Goal: Task Accomplishment & Management: Manage account settings

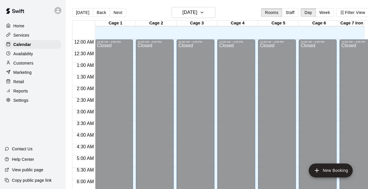
scroll to position [395, 0]
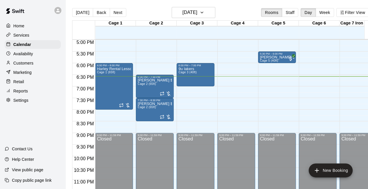
click at [27, 65] on p "Customers" at bounding box center [23, 63] width 20 height 6
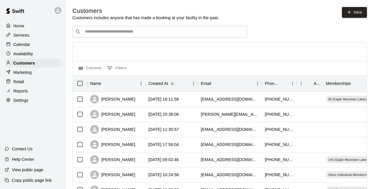
click at [102, 36] on div "​ ​" at bounding box center [159, 32] width 174 height 12
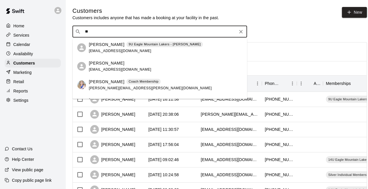
type input "*"
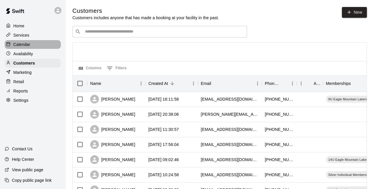
click at [30, 46] on p "Calendar" at bounding box center [21, 45] width 17 height 6
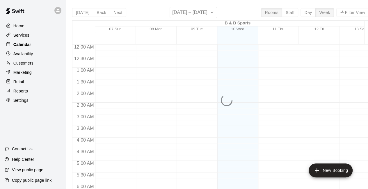
scroll to position [379, 0]
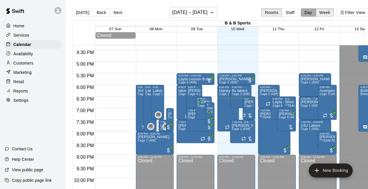
click at [311, 14] on button "Day" at bounding box center [307, 12] width 15 height 9
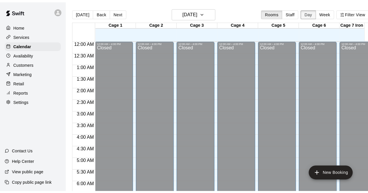
scroll to position [403, 0]
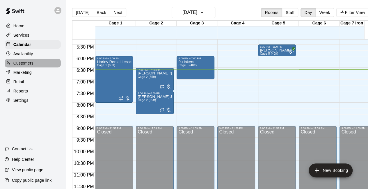
click at [32, 64] on p "Customers" at bounding box center [23, 63] width 20 height 6
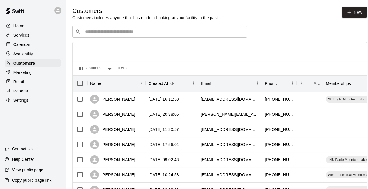
click at [145, 35] on input "Search customers by name or email" at bounding box center [163, 32] width 161 height 6
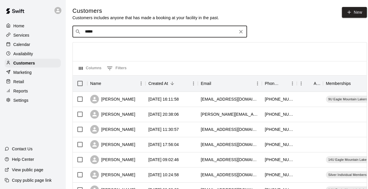
type input "******"
click at [101, 46] on p "Austin Rickey" at bounding box center [106, 45] width 35 height 6
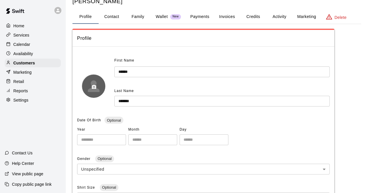
scroll to position [18, 0]
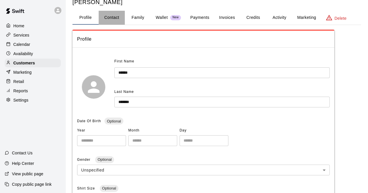
click at [114, 18] on button "Contact" at bounding box center [112, 18] width 26 height 14
select select "**"
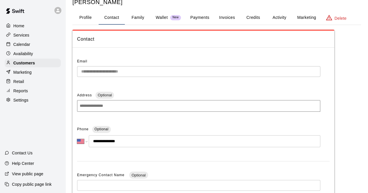
click at [26, 47] on p "Calendar" at bounding box center [21, 45] width 17 height 6
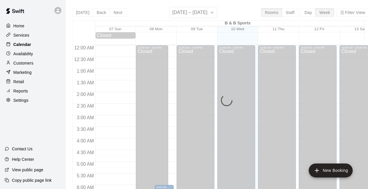
scroll to position [379, 0]
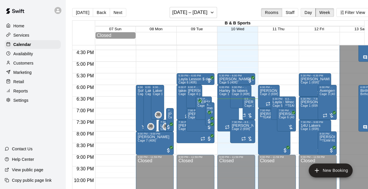
click at [310, 14] on button "Day" at bounding box center [307, 12] width 15 height 9
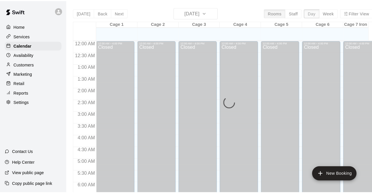
scroll to position [403, 0]
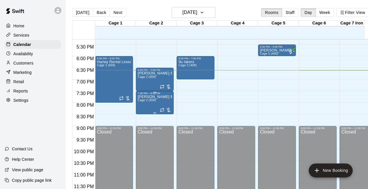
click at [169, 111] on div at bounding box center [166, 110] width 12 height 6
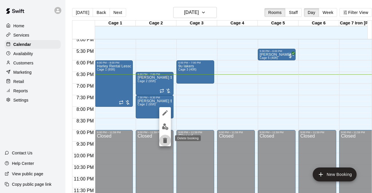
click at [165, 140] on icon "delete" at bounding box center [165, 140] width 4 height 5
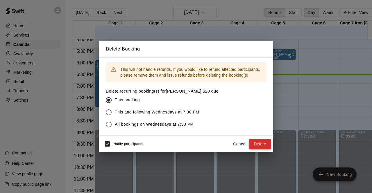
click at [261, 144] on button "Delete" at bounding box center [260, 144] width 22 height 11
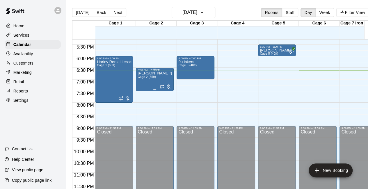
click at [169, 87] on div at bounding box center [166, 87] width 12 height 6
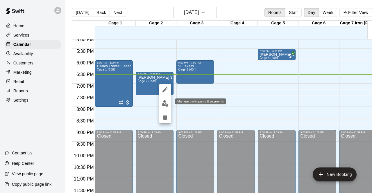
click at [165, 104] on img "edit" at bounding box center [165, 103] width 7 height 7
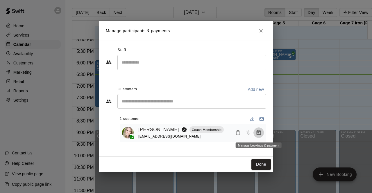
click at [257, 133] on icon "Manage bookings & payment" at bounding box center [259, 132] width 4 height 5
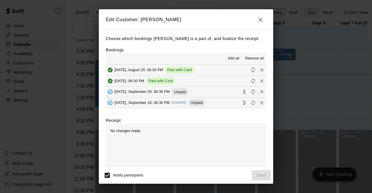
click at [224, 102] on button "Wednesday, September 10: 06:30 PM (Current) Unpaid" at bounding box center [186, 103] width 160 height 11
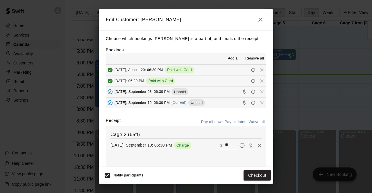
scroll to position [18, 0]
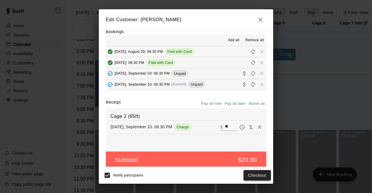
click at [250, 174] on button "Checkout" at bounding box center [257, 175] width 27 height 11
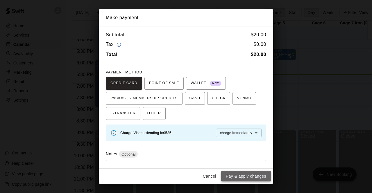
click at [245, 178] on button "Pay & apply changes" at bounding box center [246, 176] width 50 height 11
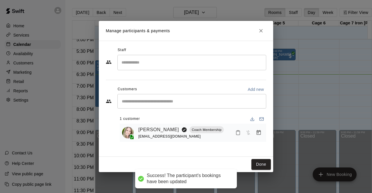
scroll to position [5, 0]
click at [259, 28] on icon "Close" at bounding box center [261, 31] width 6 height 6
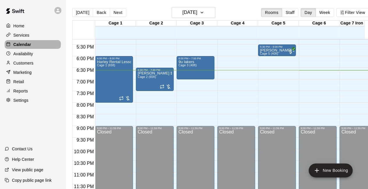
click at [27, 45] on p "Calendar" at bounding box center [22, 45] width 18 height 6
click at [310, 8] on button "Day" at bounding box center [307, 12] width 15 height 9
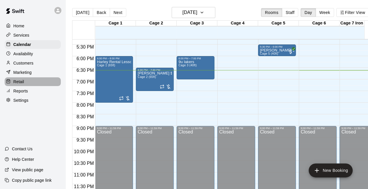
click at [31, 81] on div "Retail" at bounding box center [33, 81] width 56 height 9
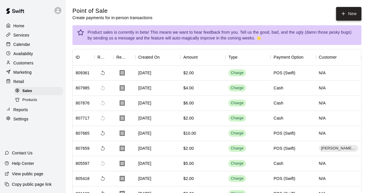
click at [348, 18] on button "New" at bounding box center [348, 14] width 25 height 14
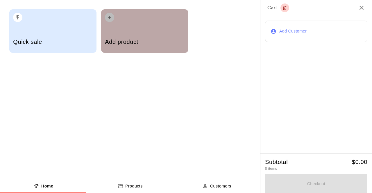
click at [149, 35] on div "Add product" at bounding box center [144, 42] width 79 height 21
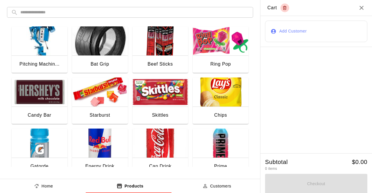
click at [210, 144] on img "button" at bounding box center [221, 143] width 56 height 29
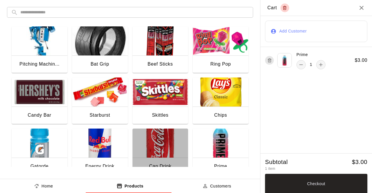
click at [147, 151] on img "button" at bounding box center [161, 143] width 56 height 29
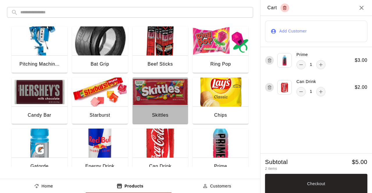
click at [148, 94] on img "button" at bounding box center [161, 92] width 56 height 29
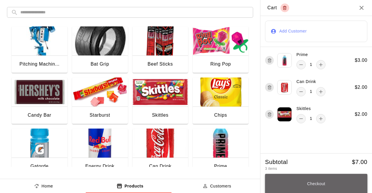
click at [338, 182] on button "Checkout" at bounding box center [316, 184] width 102 height 20
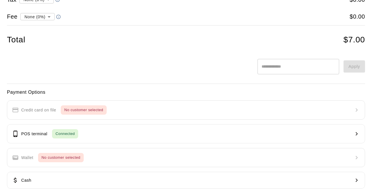
scroll to position [47, 0]
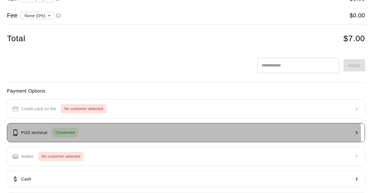
click at [125, 136] on button "POS terminal Connected" at bounding box center [186, 132] width 358 height 19
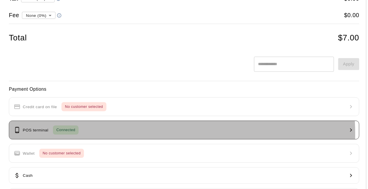
scroll to position [0, 0]
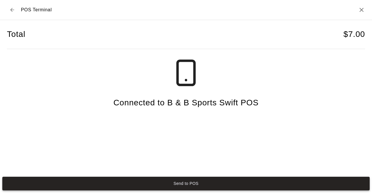
click at [188, 183] on button "Send to POS" at bounding box center [185, 184] width 367 height 14
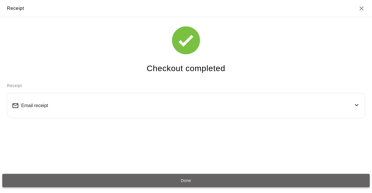
drag, startPoint x: 188, startPoint y: 183, endPoint x: 182, endPoint y: 180, distance: 7.5
click at [182, 180] on button "Done" at bounding box center [185, 181] width 367 height 14
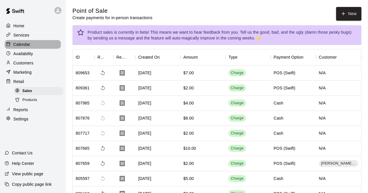
click at [25, 43] on p "Calendar" at bounding box center [21, 45] width 17 height 6
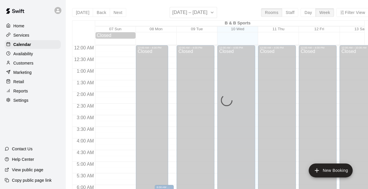
scroll to position [379, 0]
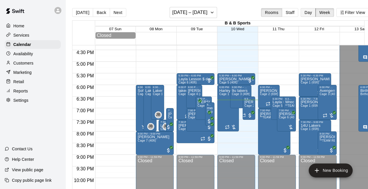
click at [311, 14] on button "Day" at bounding box center [307, 12] width 15 height 9
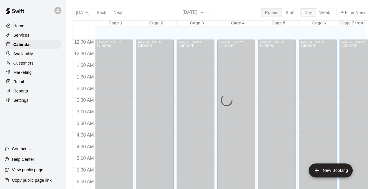
scroll to position [403, 0]
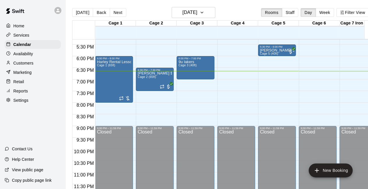
click at [31, 66] on p "Customers" at bounding box center [23, 63] width 20 height 6
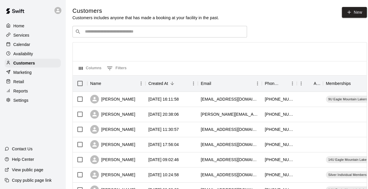
click at [122, 34] on input "Search customers by name or email" at bounding box center [163, 32] width 161 height 6
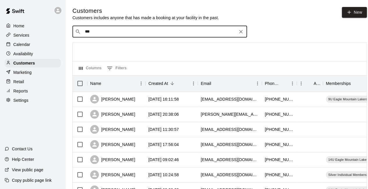
type input "****"
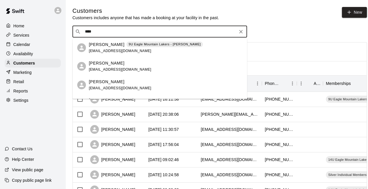
click at [105, 44] on p "[PERSON_NAME]" at bounding box center [106, 45] width 35 height 6
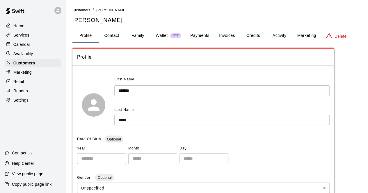
click at [230, 34] on button "Invoices" at bounding box center [227, 36] width 26 height 14
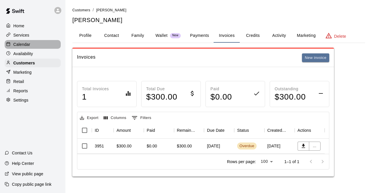
click at [26, 47] on p "Calendar" at bounding box center [21, 45] width 17 height 6
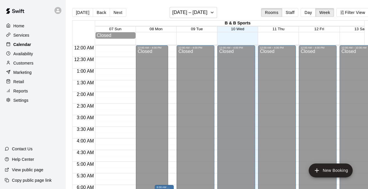
scroll to position [379, 0]
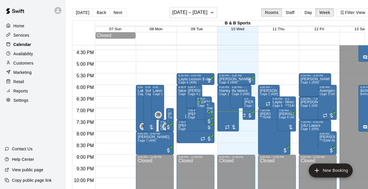
click at [33, 46] on div "Calendar" at bounding box center [33, 44] width 56 height 9
click at [77, 12] on button "[DATE]" at bounding box center [82, 12] width 21 height 9
click at [309, 14] on button "Day" at bounding box center [307, 12] width 15 height 9
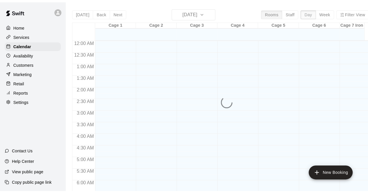
scroll to position [401, 0]
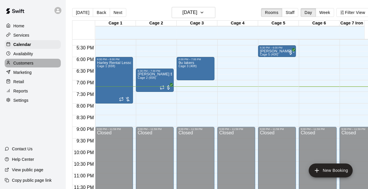
click at [32, 66] on p "Customers" at bounding box center [23, 63] width 20 height 6
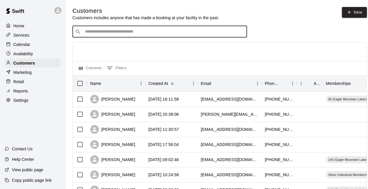
click at [138, 30] on input "Search customers by name or email" at bounding box center [163, 32] width 161 height 6
type input "****"
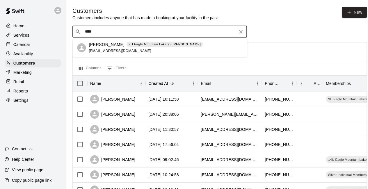
click at [107, 43] on p "[PERSON_NAME]" at bounding box center [106, 45] width 35 height 6
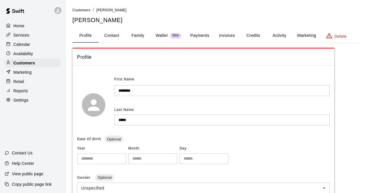
click at [228, 37] on button "Invoices" at bounding box center [227, 36] width 26 height 14
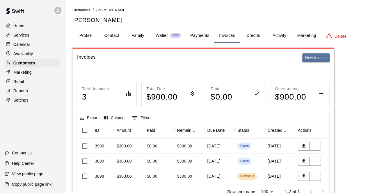
scroll to position [23, 0]
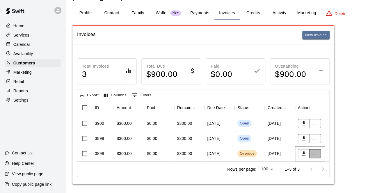
click at [316, 155] on button "..." at bounding box center [315, 153] width 12 height 9
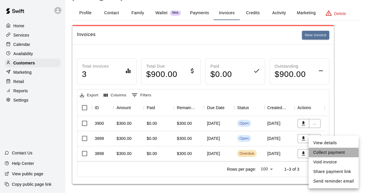
click at [325, 152] on li "Collect payment" at bounding box center [334, 153] width 50 height 10
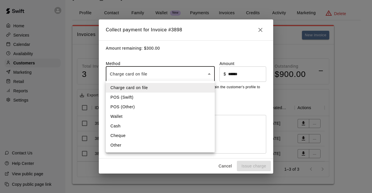
click at [153, 73] on body "Home Services Calendar Availability Customers Marketing Retail Reports Settings…" at bounding box center [186, 86] width 372 height 219
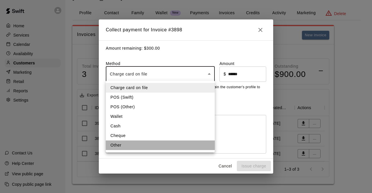
click at [146, 141] on li "Other" at bounding box center [160, 146] width 109 height 10
type input "*****"
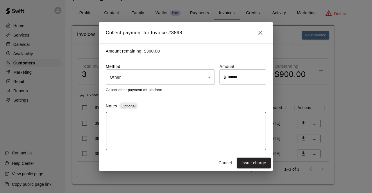
click at [142, 125] on textarea at bounding box center [186, 131] width 152 height 29
click at [124, 122] on textarea "**********" at bounding box center [186, 131] width 152 height 29
type textarea "**********"
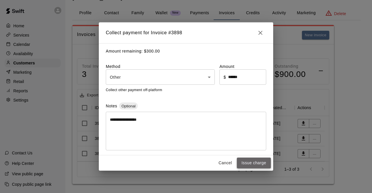
click at [264, 163] on button "Issue charge" at bounding box center [254, 163] width 34 height 11
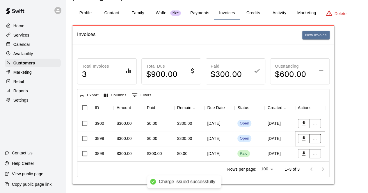
click at [320, 137] on button "..." at bounding box center [315, 138] width 12 height 9
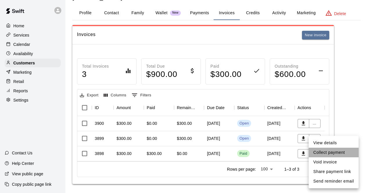
click at [329, 151] on li "Collect payment" at bounding box center [334, 153] width 50 height 10
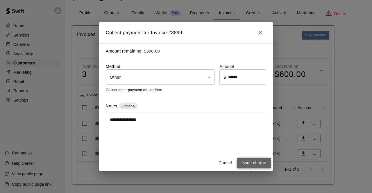
click at [247, 165] on button "Issue charge" at bounding box center [254, 163] width 34 height 11
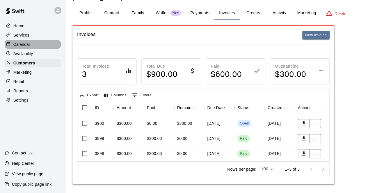
click at [30, 46] on div "Calendar" at bounding box center [33, 44] width 56 height 9
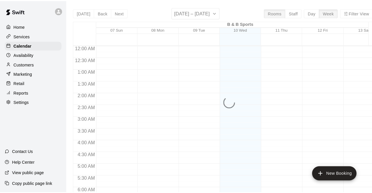
scroll to position [379, 0]
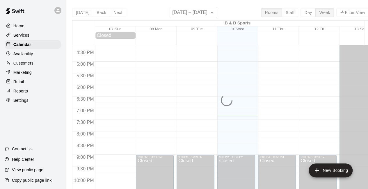
click at [35, 34] on div "Services" at bounding box center [33, 35] width 56 height 9
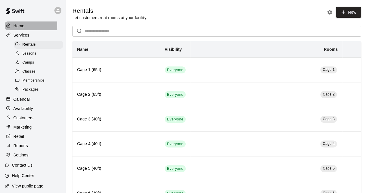
click at [24, 25] on p "Home" at bounding box center [18, 26] width 11 height 6
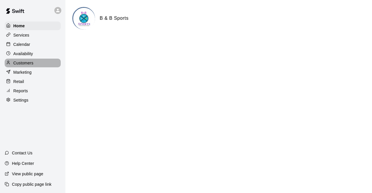
click at [23, 62] on p "Customers" at bounding box center [23, 63] width 20 height 6
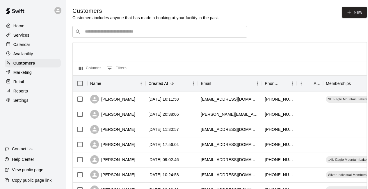
click at [172, 27] on div "​ ​" at bounding box center [159, 32] width 174 height 12
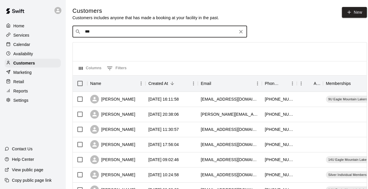
type input "****"
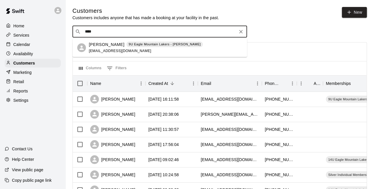
click at [99, 45] on p "[PERSON_NAME]" at bounding box center [106, 45] width 35 height 6
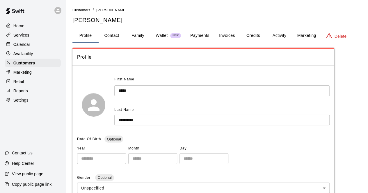
click at [231, 36] on button "Invoices" at bounding box center [227, 36] width 26 height 14
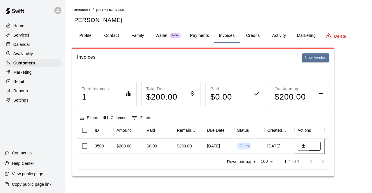
click at [315, 146] on button "..." at bounding box center [315, 146] width 12 height 9
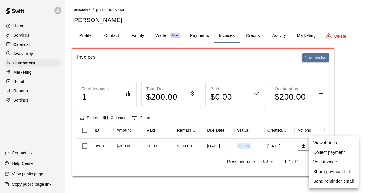
click at [327, 159] on li "Void invoice" at bounding box center [334, 163] width 50 height 10
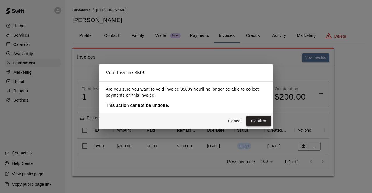
click at [259, 119] on button "Confirm" at bounding box center [258, 121] width 24 height 11
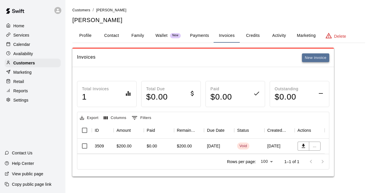
click at [321, 58] on button "New invoice" at bounding box center [315, 57] width 27 height 9
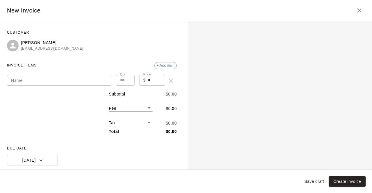
click at [76, 79] on input "Name" at bounding box center [59, 80] width 104 height 11
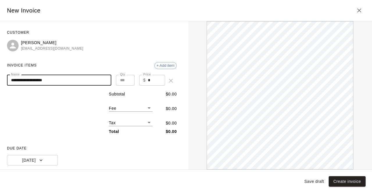
type input "**********"
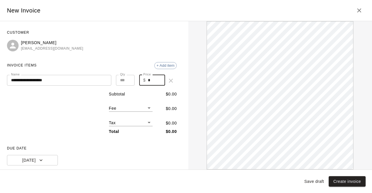
click at [152, 80] on input "*" at bounding box center [156, 80] width 17 height 11
type input "***"
click at [49, 160] on button "[DATE]" at bounding box center [32, 160] width 51 height 11
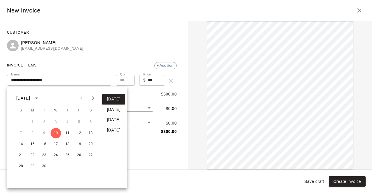
click at [92, 99] on icon "Next month" at bounding box center [93, 98] width 7 height 7
click at [90, 125] on button "1" at bounding box center [90, 122] width 10 height 10
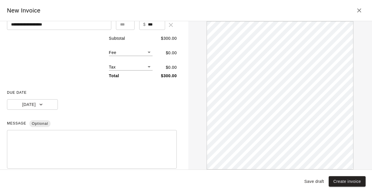
scroll to position [56, 0]
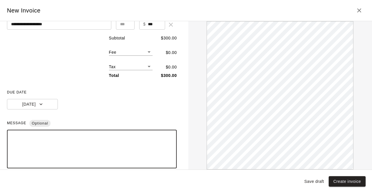
click at [118, 141] on textarea at bounding box center [92, 149] width 162 height 29
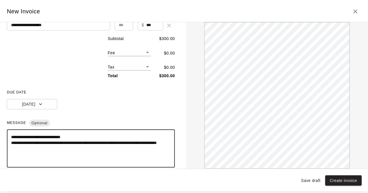
scroll to position [93, 0]
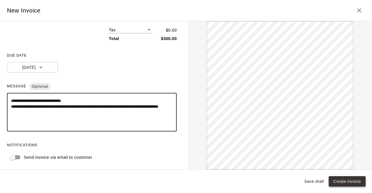
type textarea "**********"
click at [339, 182] on button "Create invoice" at bounding box center [347, 181] width 37 height 11
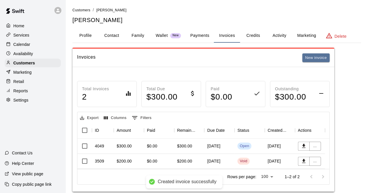
click at [214, 166] on div "[DATE]" at bounding box center [219, 161] width 30 height 15
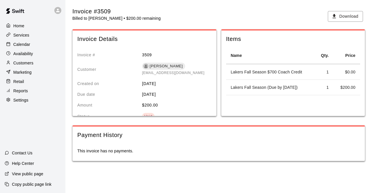
click at [33, 47] on div "Calendar" at bounding box center [33, 44] width 56 height 9
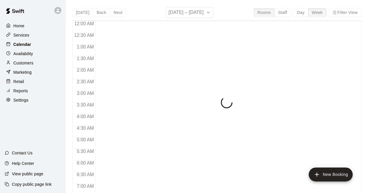
scroll to position [379, 0]
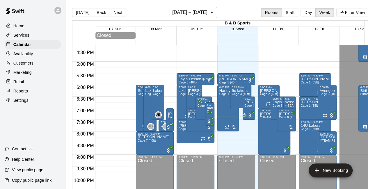
click at [29, 66] on p "Customers" at bounding box center [23, 63] width 20 height 6
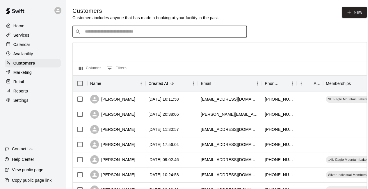
click at [128, 33] on input "Search customers by name or email" at bounding box center [163, 32] width 161 height 6
type input "****"
click at [108, 31] on input "****" at bounding box center [159, 32] width 152 height 6
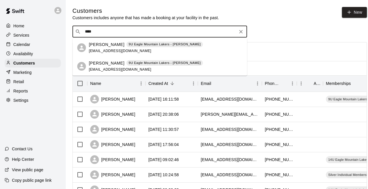
click at [102, 64] on p "[PERSON_NAME]" at bounding box center [106, 63] width 35 height 6
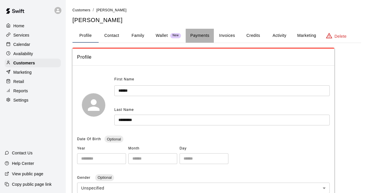
click at [202, 37] on button "Payments" at bounding box center [199, 36] width 28 height 14
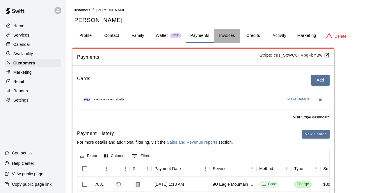
click at [232, 33] on button "Invoices" at bounding box center [227, 36] width 26 height 14
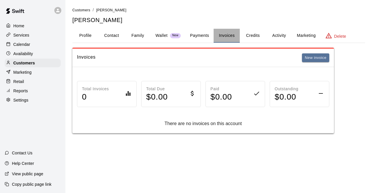
click at [232, 33] on button "Invoices" at bounding box center [227, 36] width 26 height 14
click at [195, 40] on button "Payments" at bounding box center [199, 36] width 28 height 14
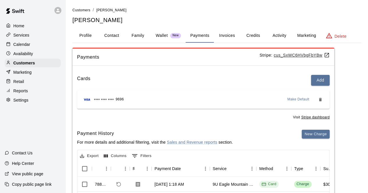
click at [24, 46] on p "Calendar" at bounding box center [21, 45] width 17 height 6
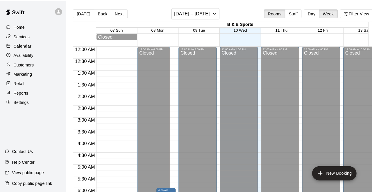
scroll to position [379, 0]
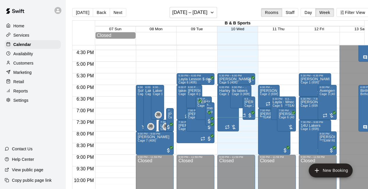
click at [35, 67] on div "Customers" at bounding box center [33, 63] width 56 height 9
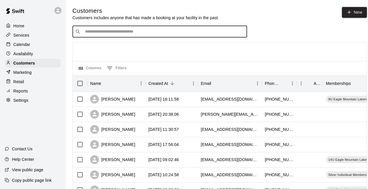
click at [184, 34] on input "Search customers by name or email" at bounding box center [163, 32] width 161 height 6
type input "*"
type input "****"
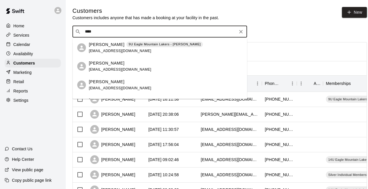
click at [94, 48] on div "[PERSON_NAME] 9U Eagle Mountain Lakers - [PERSON_NAME] [EMAIL_ADDRESS][DOMAIN_N…" at bounding box center [146, 48] width 114 height 12
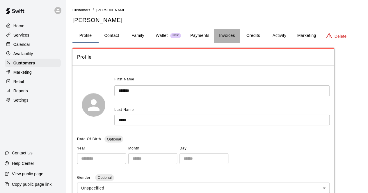
drag, startPoint x: 218, startPoint y: 36, endPoint x: 216, endPoint y: 28, distance: 7.8
click at [216, 28] on div "**********" at bounding box center [216, 192] width 288 height 370
click at [228, 37] on button "Invoices" at bounding box center [227, 36] width 26 height 14
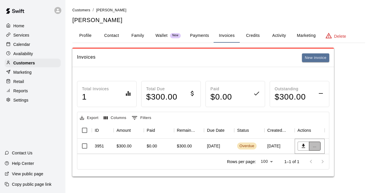
click at [314, 147] on button "..." at bounding box center [315, 146] width 12 height 9
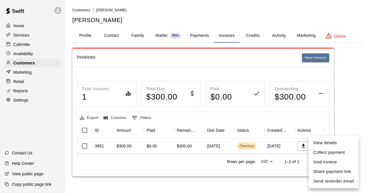
click at [328, 148] on li "Collect payment" at bounding box center [334, 153] width 50 height 10
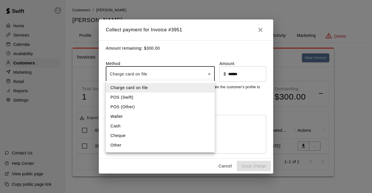
click at [177, 75] on body "Home Services Calendar Availability Customers Marketing Retail Reports Settings…" at bounding box center [186, 94] width 372 height 188
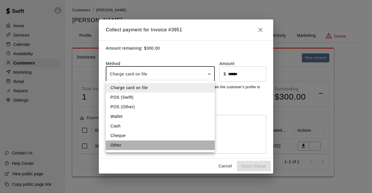
click at [144, 146] on li "Other" at bounding box center [160, 146] width 109 height 10
type input "*****"
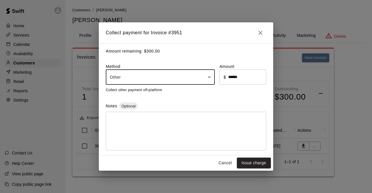
click at [134, 132] on textarea at bounding box center [186, 131] width 152 height 29
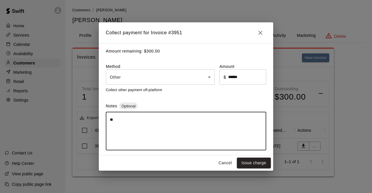
type textarea "*"
type textarea "**********"
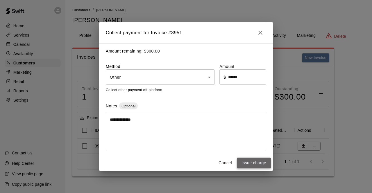
click at [250, 164] on button "Issue charge" at bounding box center [254, 163] width 34 height 11
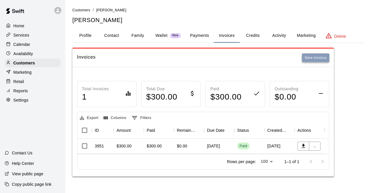
click at [307, 60] on button "New invoice" at bounding box center [315, 57] width 27 height 9
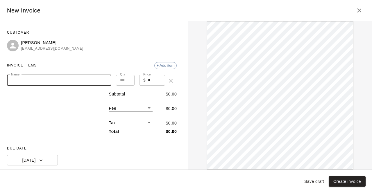
click at [35, 80] on input "Name" at bounding box center [59, 80] width 104 height 11
type input "**********"
click at [148, 85] on input "*" at bounding box center [156, 80] width 17 height 11
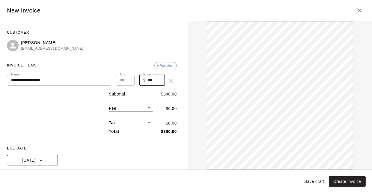
type input "***"
click at [44, 159] on button "[DATE]" at bounding box center [32, 160] width 51 height 11
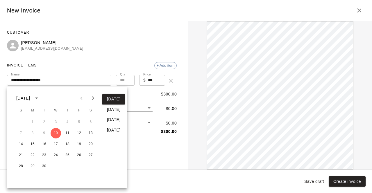
click at [90, 100] on icon "Next month" at bounding box center [93, 98] width 7 height 7
click at [54, 124] on button "1" at bounding box center [56, 122] width 10 height 10
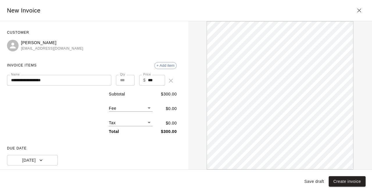
click at [115, 147] on span "DUE DATE" at bounding box center [92, 148] width 170 height 9
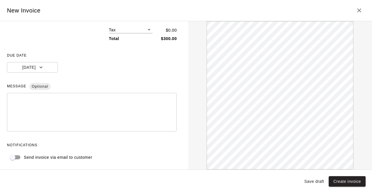
click at [94, 115] on textarea at bounding box center [92, 112] width 162 height 29
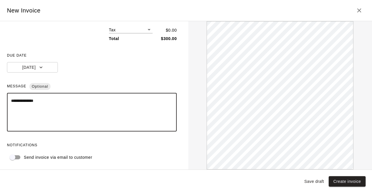
scroll to position [0, 0]
type textarea "**********"
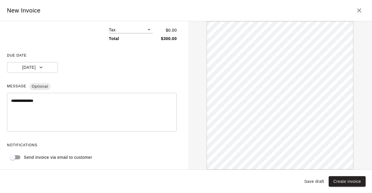
click at [345, 187] on div "Save draft Create invoice" at bounding box center [186, 182] width 372 height 24
click at [345, 186] on button "Create invoice" at bounding box center [347, 181] width 37 height 11
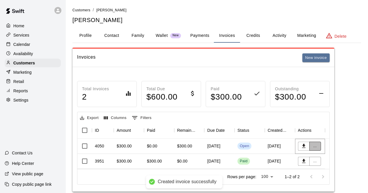
click at [316, 146] on button "..." at bounding box center [315, 146] width 12 height 9
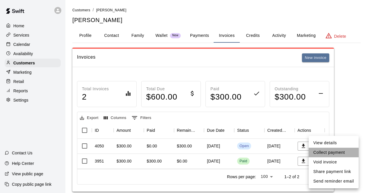
click at [324, 151] on li "Collect payment" at bounding box center [334, 153] width 50 height 10
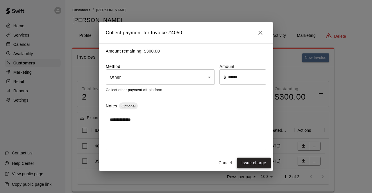
click at [255, 166] on button "Issue charge" at bounding box center [254, 163] width 34 height 11
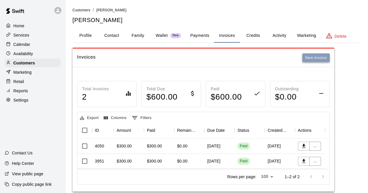
click at [316, 57] on button "New invoice" at bounding box center [315, 57] width 27 height 9
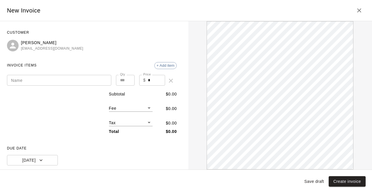
click at [82, 73] on div "Name Name Qty * Qty Price $ * Price" at bounding box center [92, 78] width 170 height 16
click at [80, 74] on div "Name Name Qty * Qty Price $ * Price" at bounding box center [92, 78] width 170 height 16
click at [81, 81] on input "Name" at bounding box center [59, 80] width 104 height 11
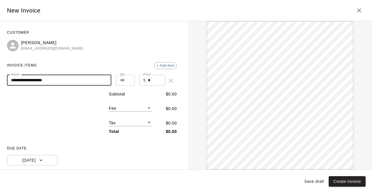
type input "**********"
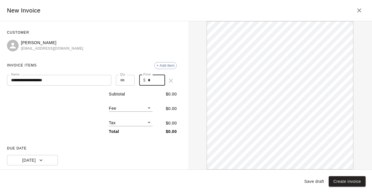
click at [148, 83] on input "*" at bounding box center [156, 80] width 17 height 11
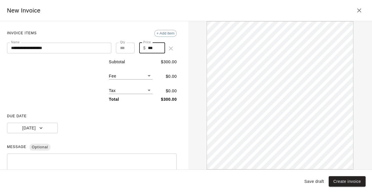
scroll to position [33, 0]
type input "***"
click at [44, 130] on button "[DATE]" at bounding box center [32, 128] width 51 height 11
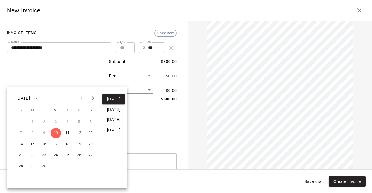
click at [93, 98] on icon "Next month" at bounding box center [93, 98] width 7 height 7
click at [92, 121] on button "1" at bounding box center [90, 122] width 10 height 10
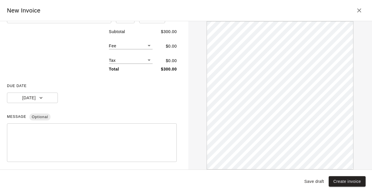
scroll to position [69, 0]
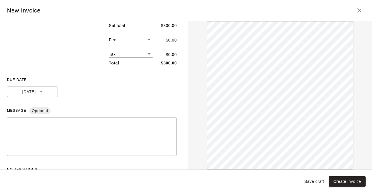
click at [84, 131] on textarea at bounding box center [92, 136] width 162 height 29
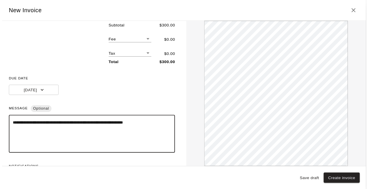
scroll to position [93, 0]
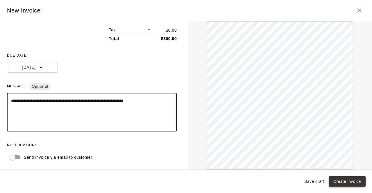
type textarea "**********"
click at [346, 182] on button "Create invoice" at bounding box center [347, 181] width 37 height 11
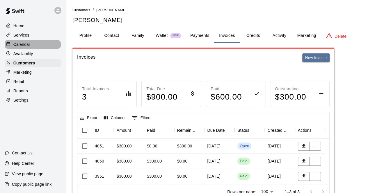
click at [28, 45] on p "Calendar" at bounding box center [21, 45] width 17 height 6
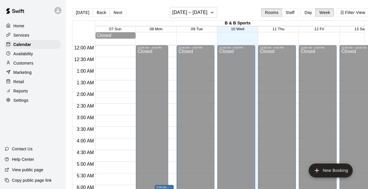
scroll to position [379, 0]
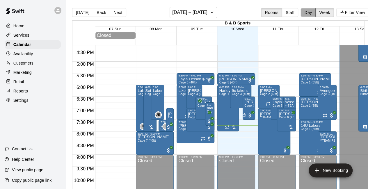
click at [312, 10] on button "Day" at bounding box center [307, 12] width 15 height 9
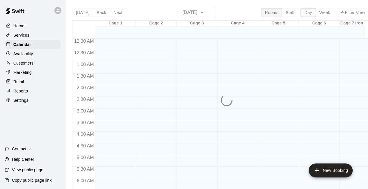
scroll to position [401, 0]
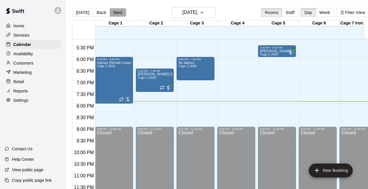
click at [118, 15] on button "Next" at bounding box center [118, 12] width 16 height 9
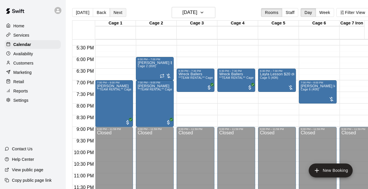
click at [121, 11] on button "Next" at bounding box center [118, 12] width 16 height 9
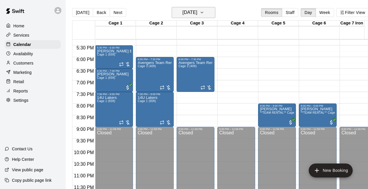
click at [204, 14] on icon "button" at bounding box center [201, 12] width 5 height 7
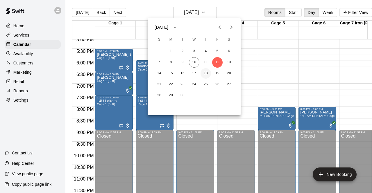
click at [204, 76] on button "18" at bounding box center [206, 73] width 10 height 10
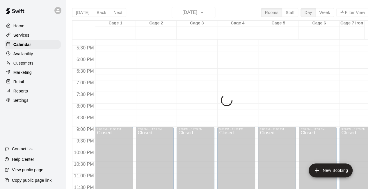
drag, startPoint x: 204, startPoint y: 76, endPoint x: 174, endPoint y: 64, distance: 32.1
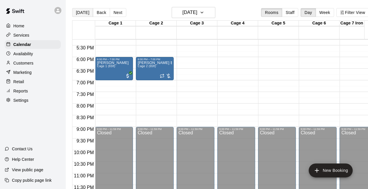
click at [80, 12] on button "[DATE]" at bounding box center [82, 12] width 21 height 9
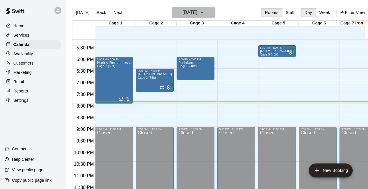
click at [215, 12] on button "[DATE]" at bounding box center [193, 12] width 44 height 11
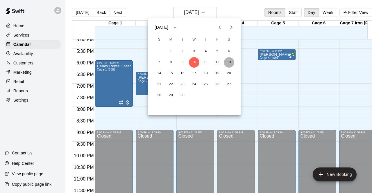
click at [228, 62] on button "13" at bounding box center [229, 62] width 10 height 10
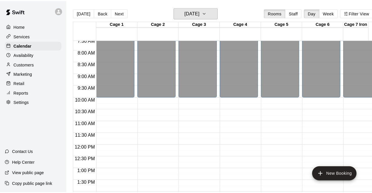
scroll to position [177, 0]
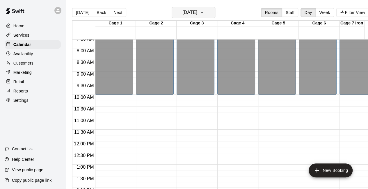
click at [204, 14] on icon "button" at bounding box center [201, 12] width 5 height 7
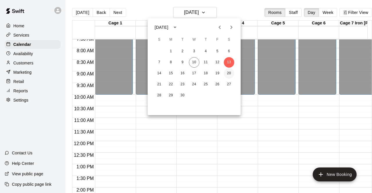
click at [228, 74] on button "20" at bounding box center [229, 73] width 10 height 10
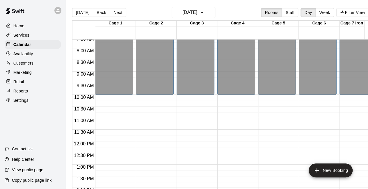
click at [117, 101] on div "12:00 AM – 10:00 AM Closed 3:00 PM – 11:59 PM Closed" at bounding box center [114, 141] width 38 height 558
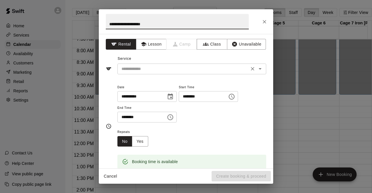
type input "**********"
click at [151, 67] on input "text" at bounding box center [183, 68] width 128 height 7
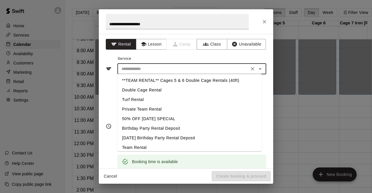
scroll to position [87, 0]
click at [151, 124] on li "50% OFF [DATE] SPECIAL" at bounding box center [189, 119] width 144 height 10
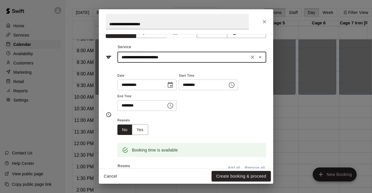
scroll to position [0, 0]
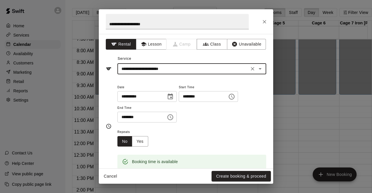
click at [185, 70] on input "**********" at bounding box center [183, 68] width 128 height 7
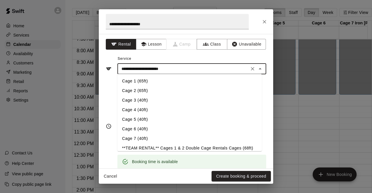
click at [148, 90] on li "Cage 2 (65ft)" at bounding box center [189, 91] width 144 height 10
type input "**********"
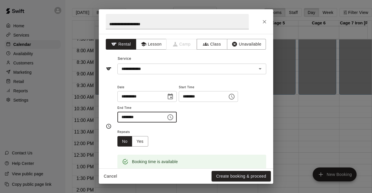
click at [124, 118] on input "********" at bounding box center [139, 117] width 45 height 11
click at [147, 113] on input "********" at bounding box center [139, 117] width 45 height 11
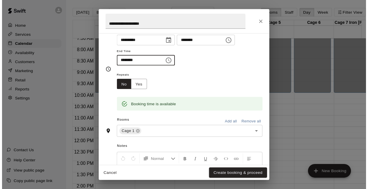
scroll to position [56, 0]
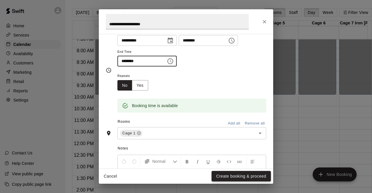
type input "********"
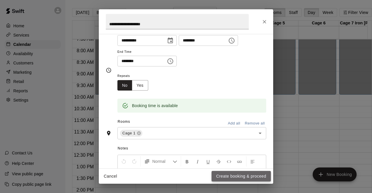
click at [227, 178] on button "Create booking & proceed" at bounding box center [241, 176] width 59 height 11
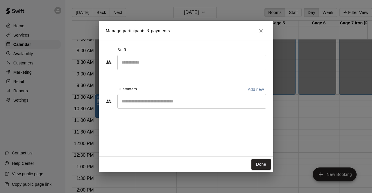
click at [171, 108] on div "​" at bounding box center [191, 101] width 149 height 15
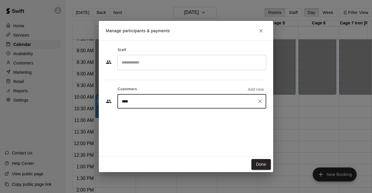
type input "*****"
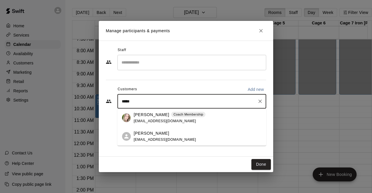
click at [135, 114] on p "[PERSON_NAME]" at bounding box center [151, 115] width 35 height 6
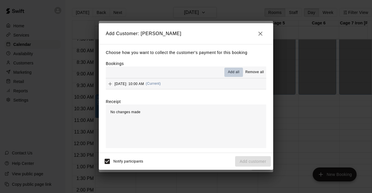
click at [233, 74] on span "Add all" at bounding box center [234, 72] width 12 height 6
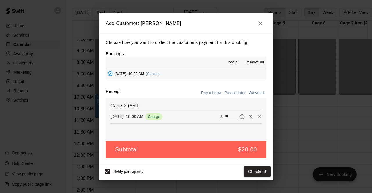
click at [230, 95] on button "Pay all later" at bounding box center [235, 93] width 24 height 9
click at [243, 172] on button "Add customer" at bounding box center [253, 172] width 36 height 11
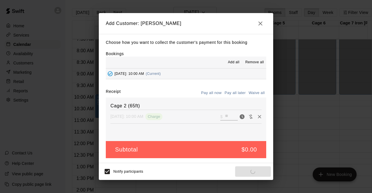
click at [243, 172] on div "Notify participants Add customer" at bounding box center [186, 172] width 170 height 12
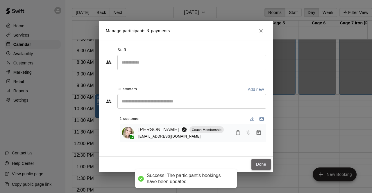
click at [261, 162] on button "Done" at bounding box center [260, 164] width 19 height 11
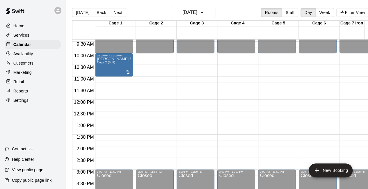
scroll to position [219, 0]
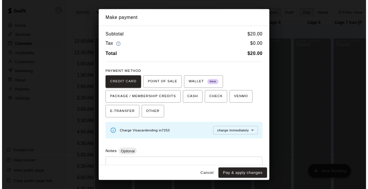
scroll to position [367, 0]
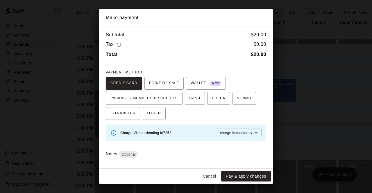
click at [210, 178] on button "Cancel" at bounding box center [209, 176] width 19 height 11
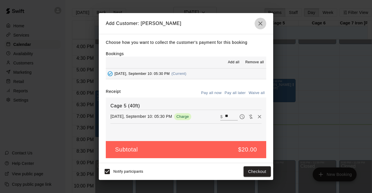
click at [262, 22] on icon "button" at bounding box center [260, 24] width 4 height 4
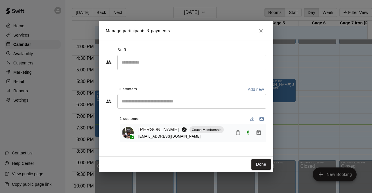
click at [261, 31] on icon "Close" at bounding box center [260, 30] width 3 height 3
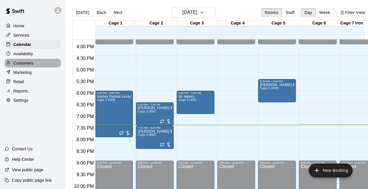
click at [35, 61] on div "Customers" at bounding box center [33, 63] width 56 height 9
